Goal: Task Accomplishment & Management: Manage account settings

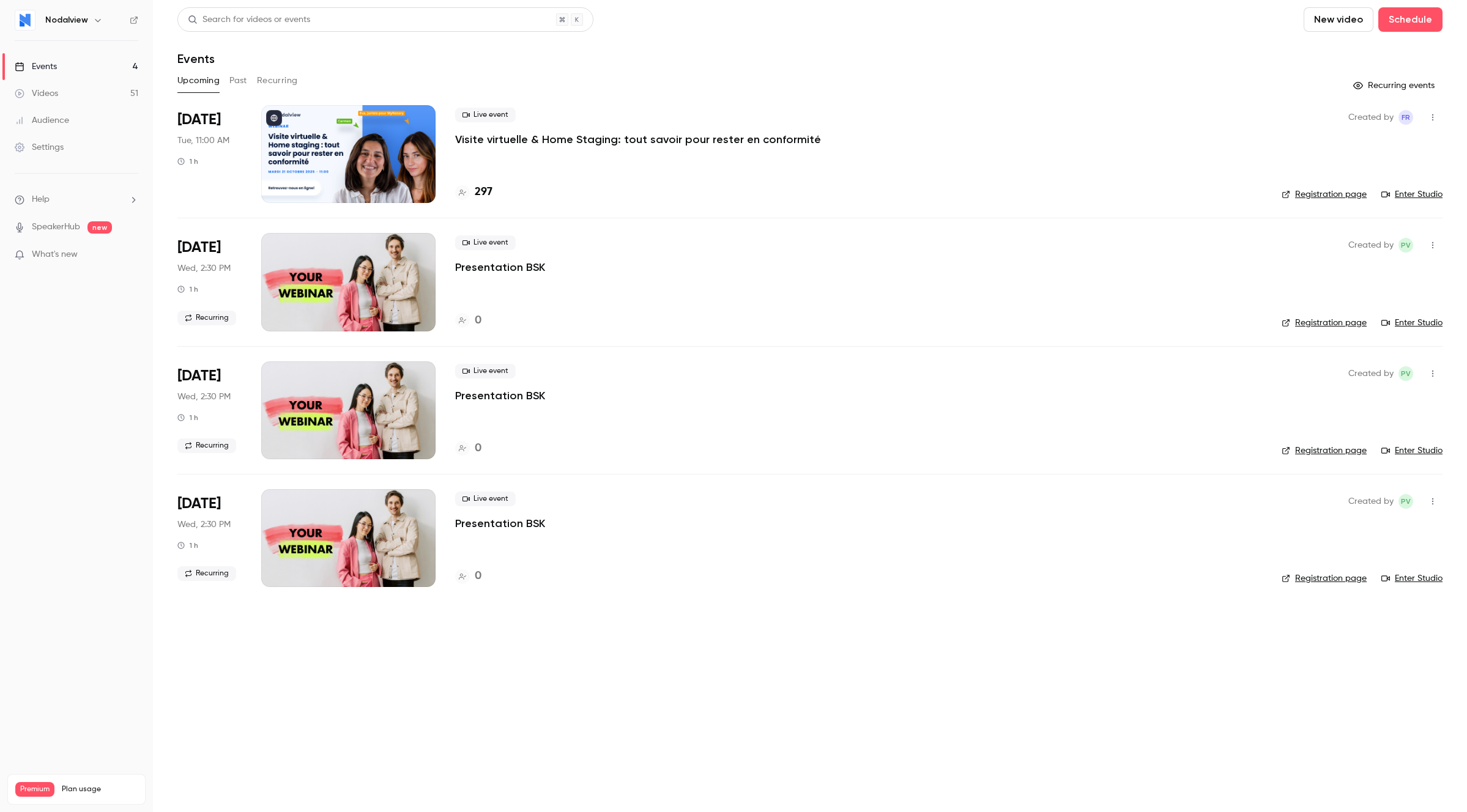
click at [584, 138] on p "Visite virtuelle & Home Staging: tout savoir pour rester en conformité" at bounding box center [637, 139] width 366 height 15
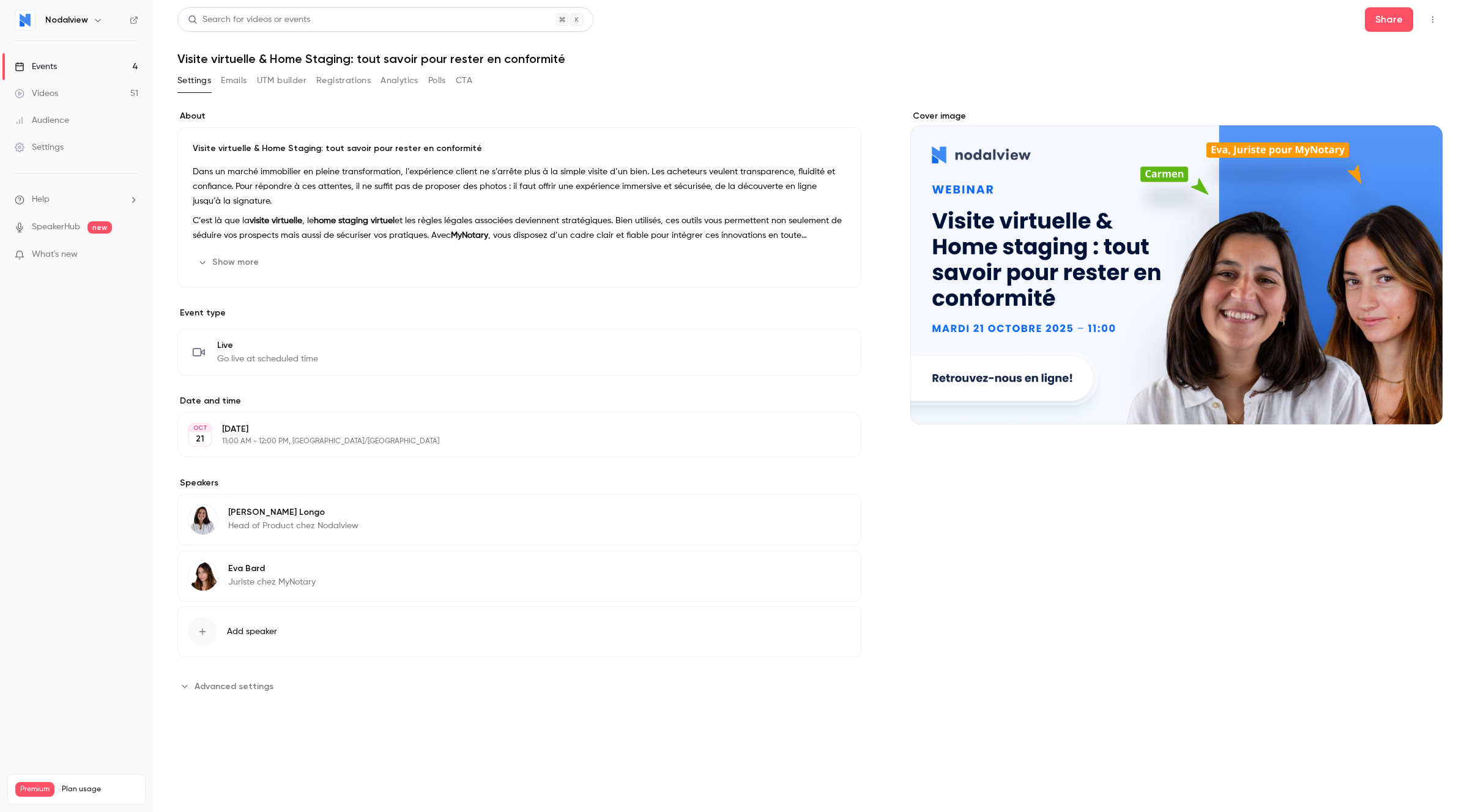
click at [241, 80] on button "Emails" at bounding box center [233, 80] width 26 height 19
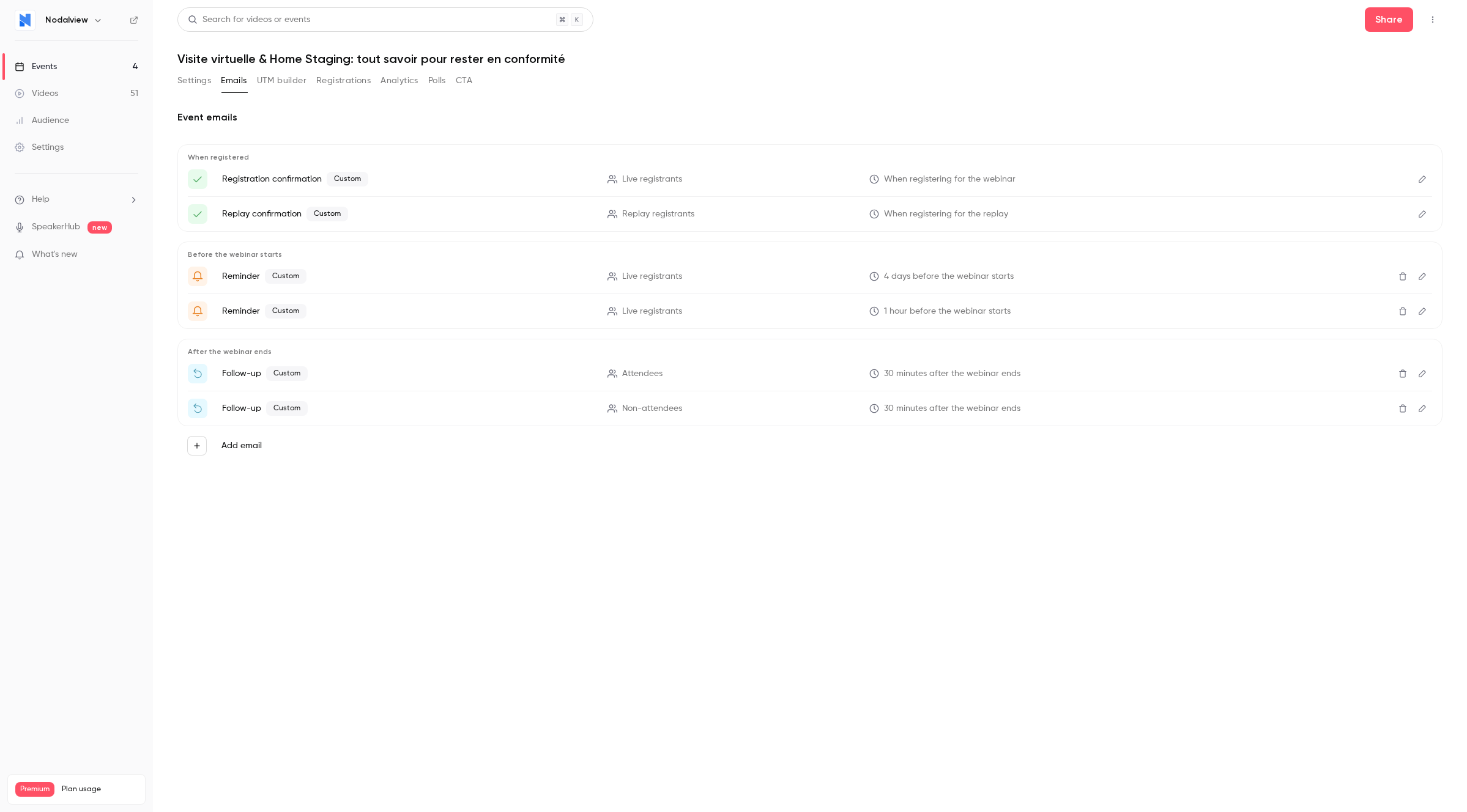
click at [277, 74] on button "UTM builder" at bounding box center [281, 80] width 49 height 19
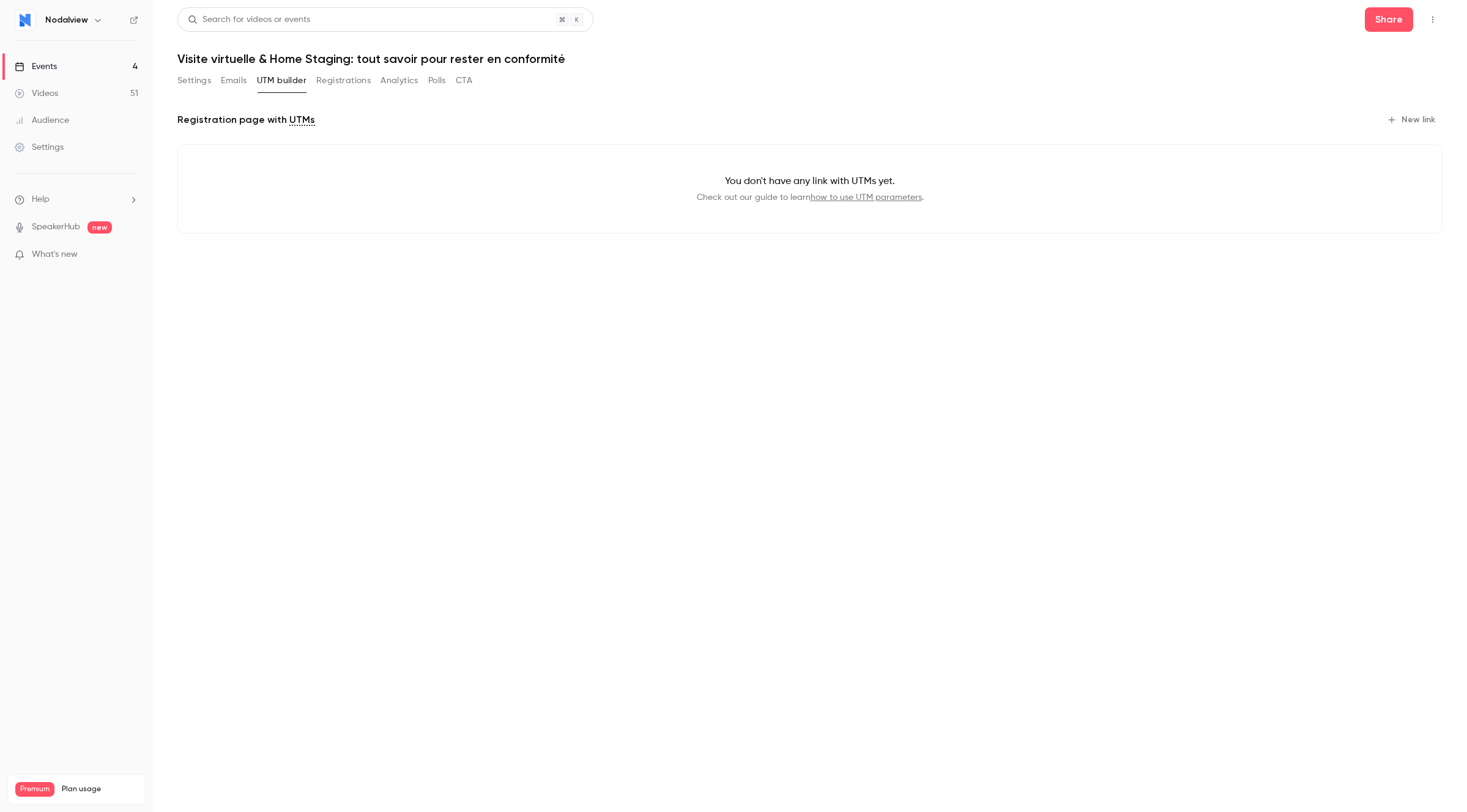
click at [343, 76] on button "Registrations" at bounding box center [343, 80] width 54 height 19
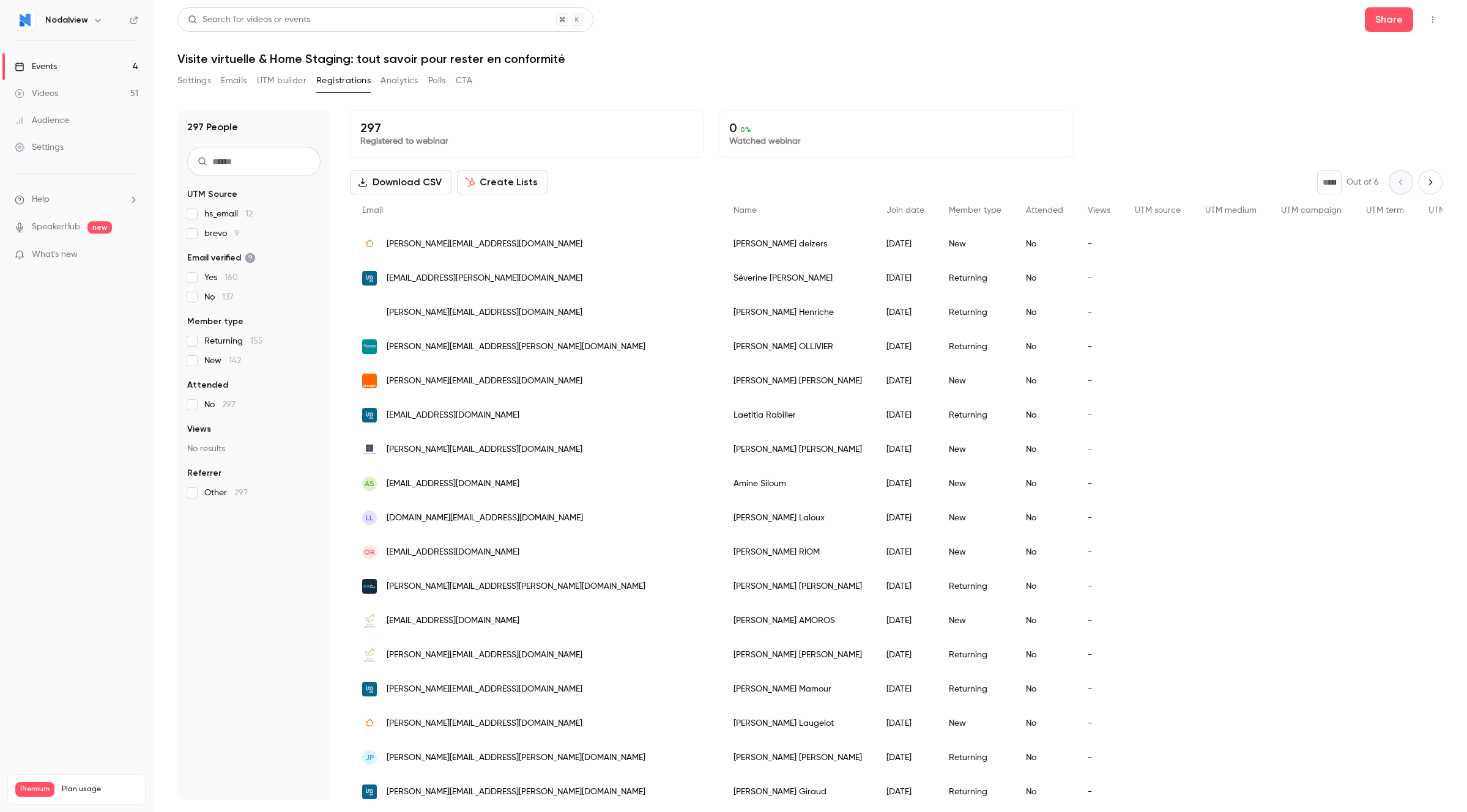
click at [192, 83] on button "Settings" at bounding box center [194, 80] width 34 height 19
